Goal: Task Accomplishment & Management: Manage account settings

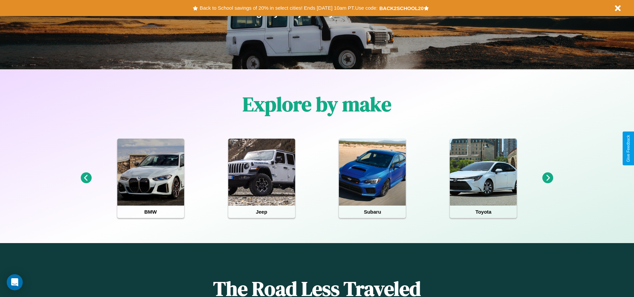
scroll to position [139, 0]
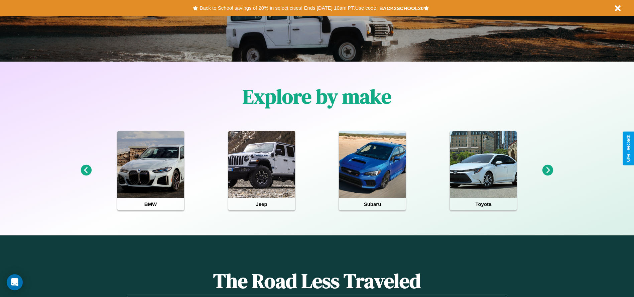
click at [548, 170] on icon at bounding box center [548, 170] width 11 height 11
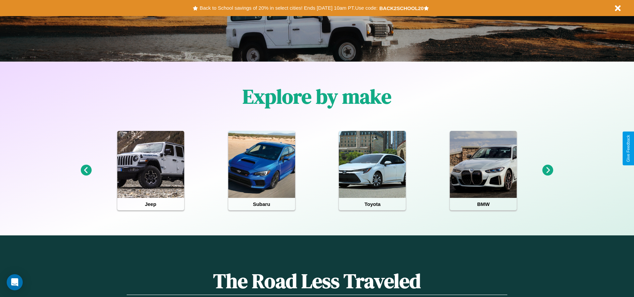
click at [86, 170] on icon at bounding box center [86, 170] width 11 height 11
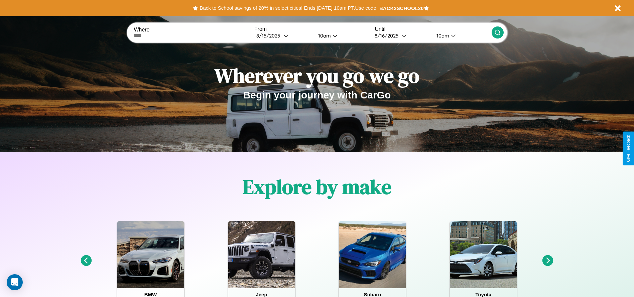
scroll to position [0, 0]
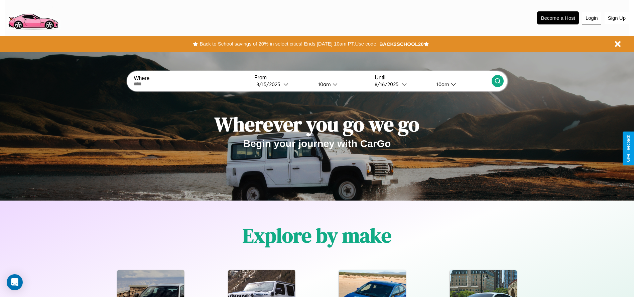
click at [592, 18] on button "Login" at bounding box center [592, 18] width 19 height 13
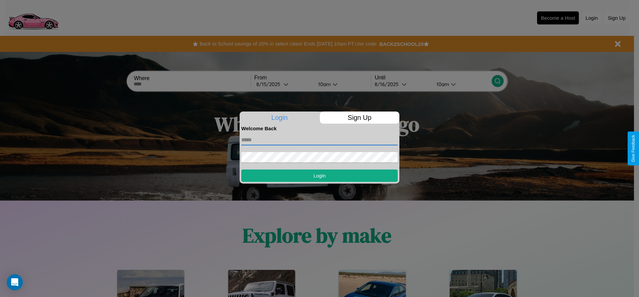
click at [320, 139] on input "text" at bounding box center [319, 139] width 157 height 11
type input "**********"
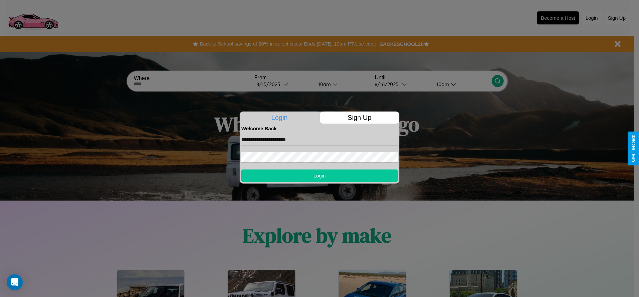
click at [320, 175] on button "Login" at bounding box center [319, 175] width 157 height 12
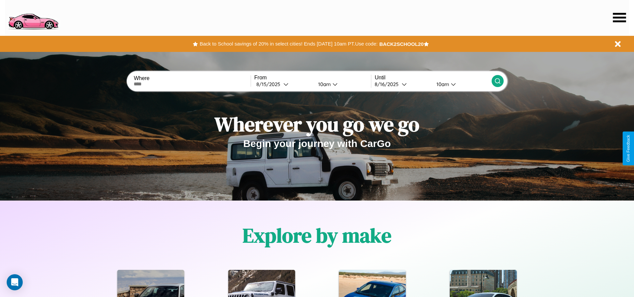
click at [620, 17] on icon at bounding box center [619, 17] width 13 height 9
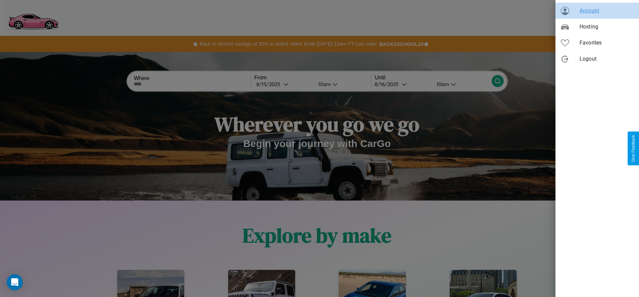
click at [598, 11] on span "Account" at bounding box center [607, 11] width 54 height 8
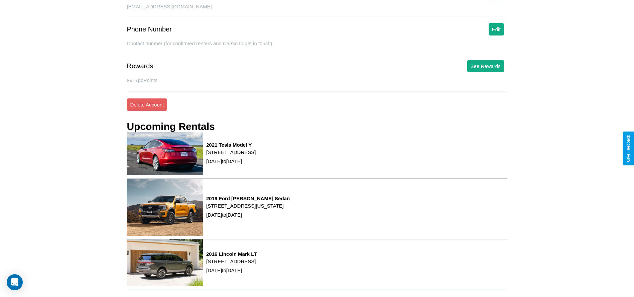
click at [496, 76] on div "9917 goPoints" at bounding box center [317, 84] width 381 height 16
